Goal: Task Accomplishment & Management: Manage account settings

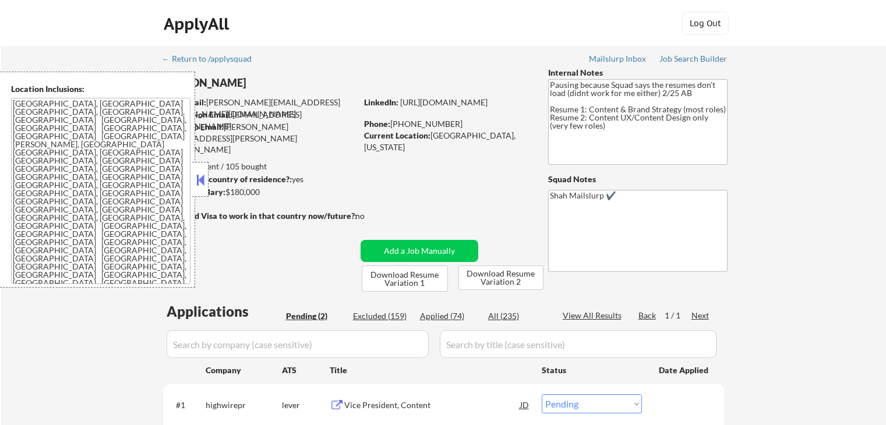
select select ""pending""
click at [209, 181] on strong "Can work in country of residence?:" at bounding box center [227, 179] width 129 height 10
click at [197, 182] on button at bounding box center [200, 179] width 13 height 17
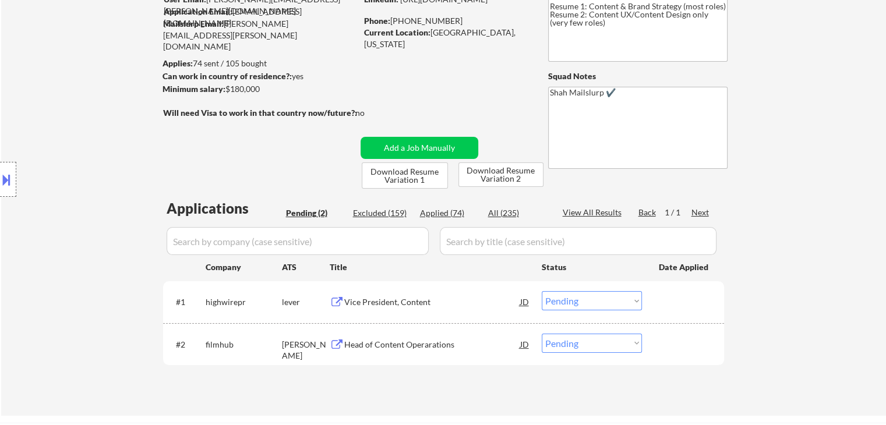
scroll to position [233, 0]
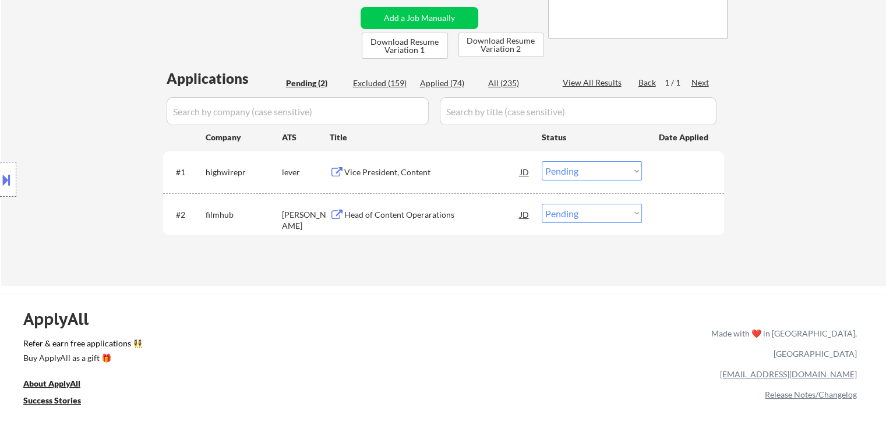
click at [362, 168] on div "Vice President, Content" at bounding box center [432, 173] width 176 height 12
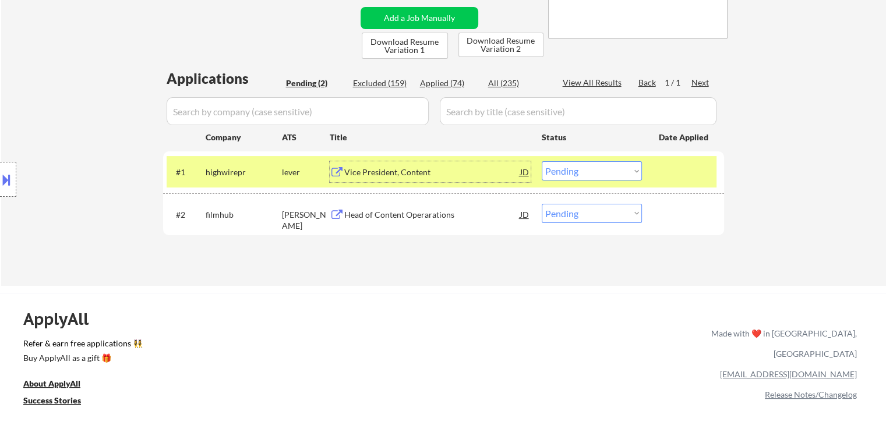
click at [382, 213] on div "Head of Content Operarations" at bounding box center [432, 215] width 176 height 12
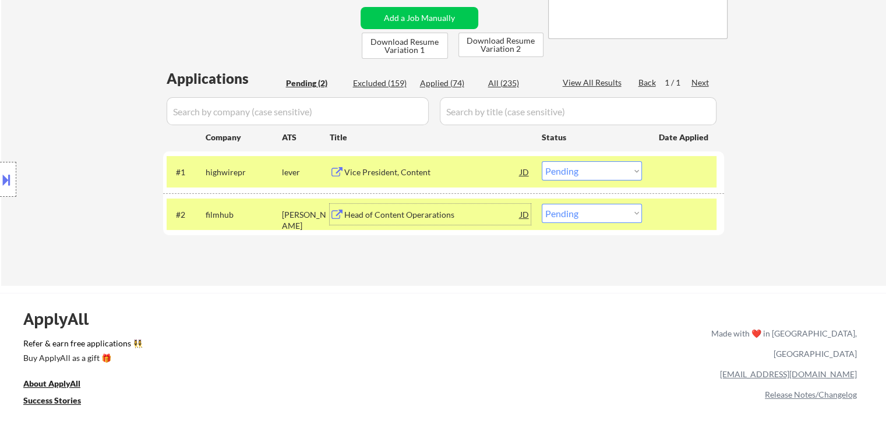
click at [580, 216] on select "Choose an option... Pending Applied Excluded (Questions) Excluded (Expired) Exc…" at bounding box center [592, 213] width 100 height 19
select select ""excluded""
click at [542, 204] on select "Choose an option... Pending Applied Excluded (Questions) Excluded (Expired) Exc…" at bounding box center [592, 213] width 100 height 19
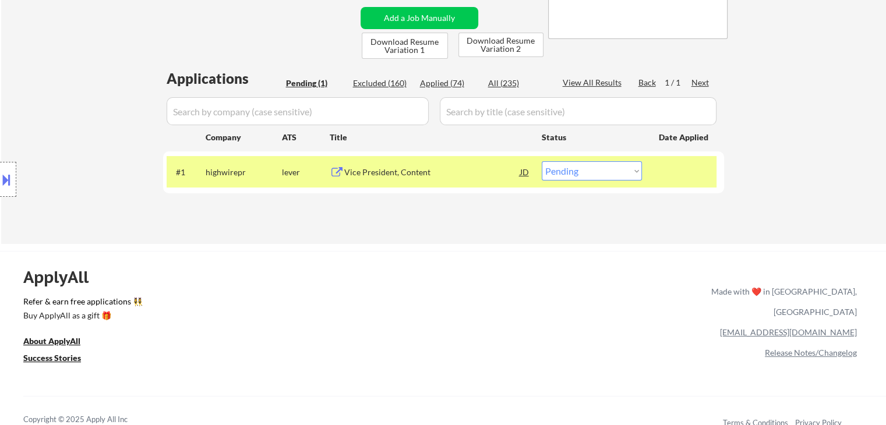
click at [0, 180] on button at bounding box center [6, 179] width 13 height 19
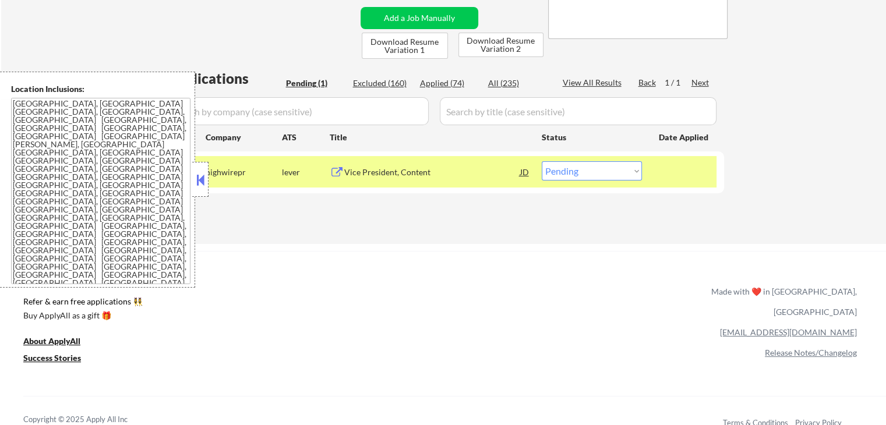
drag, startPoint x: 573, startPoint y: 174, endPoint x: 582, endPoint y: 179, distance: 10.2
click at [573, 174] on select "Choose an option... Pending Applied Excluded (Questions) Excluded (Expired) Exc…" at bounding box center [592, 170] width 100 height 19
select select ""excluded__location_""
click at [542, 161] on select "Choose an option... Pending Applied Excluded (Questions) Excluded (Expired) Exc…" at bounding box center [592, 170] width 100 height 19
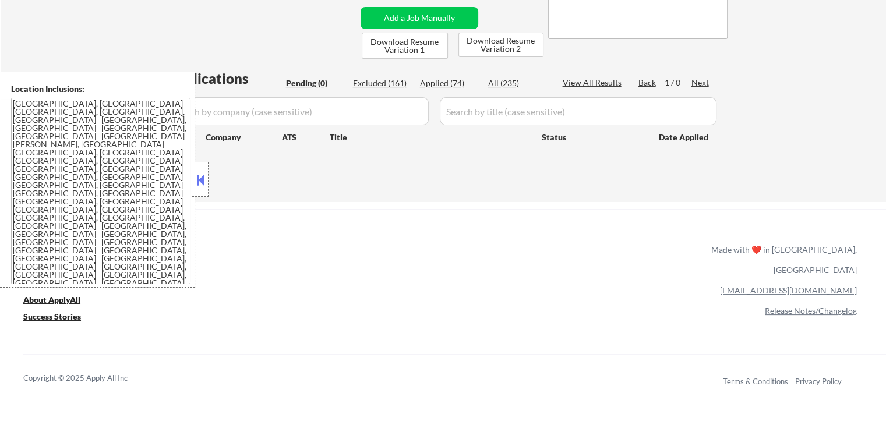
click at [200, 192] on div at bounding box center [200, 179] width 16 height 35
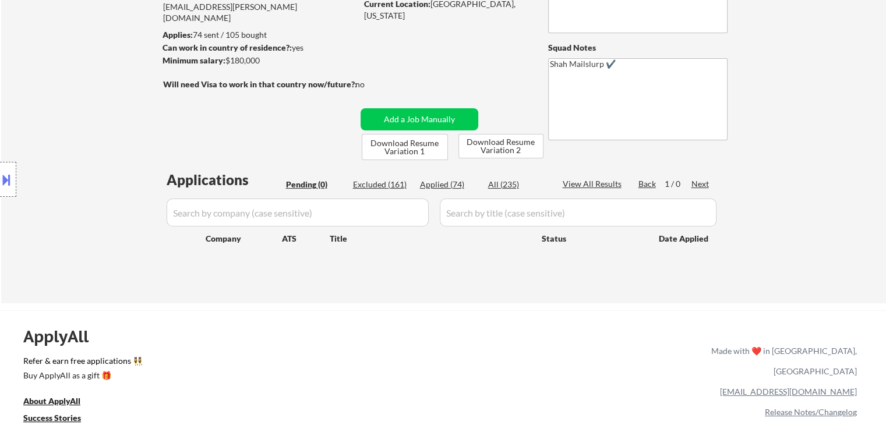
scroll to position [58, 0]
